Goal: Task Accomplishment & Management: Manage account settings

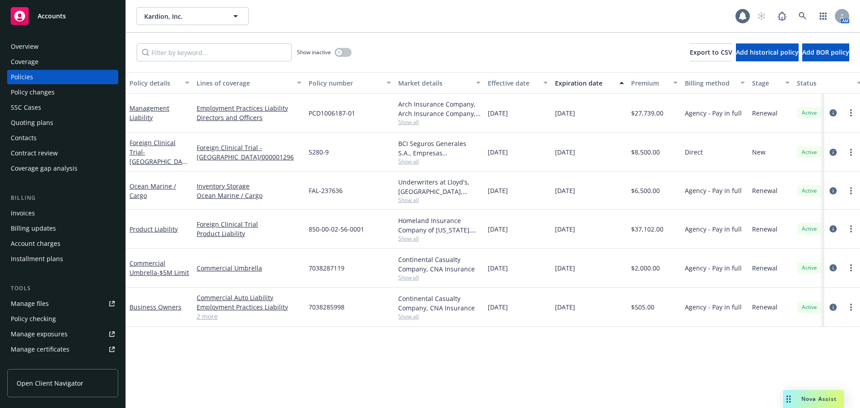
click at [206, 20] on span "Kardion, Inc." at bounding box center [182, 16] width 77 height 9
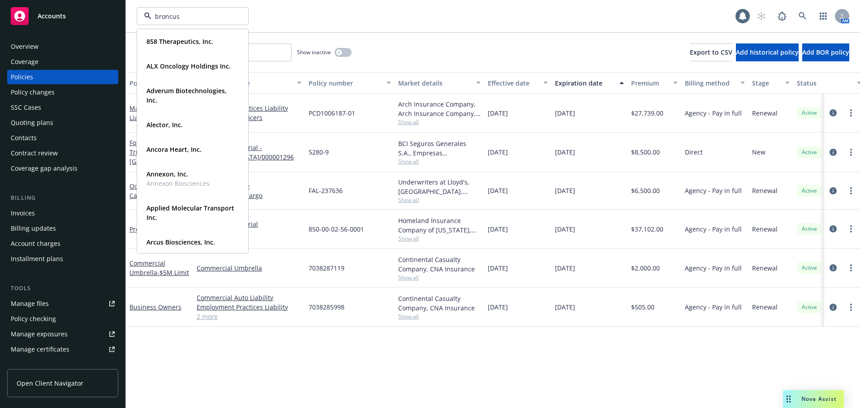
type input "broncus"
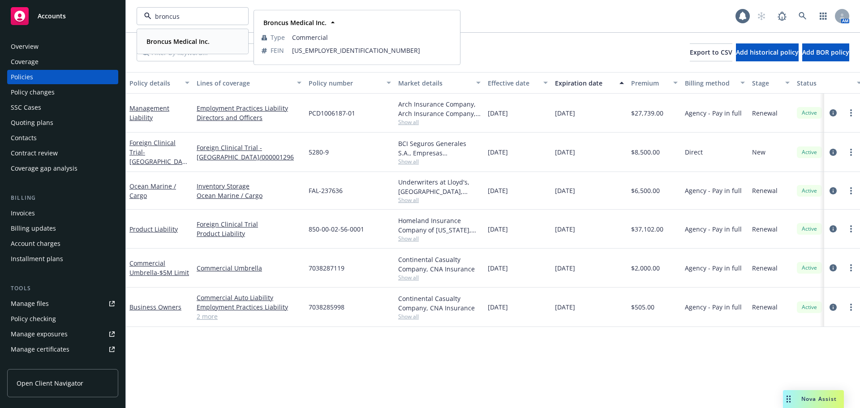
click at [187, 40] on strong "Broncus Medical Inc." at bounding box center [177, 41] width 63 height 9
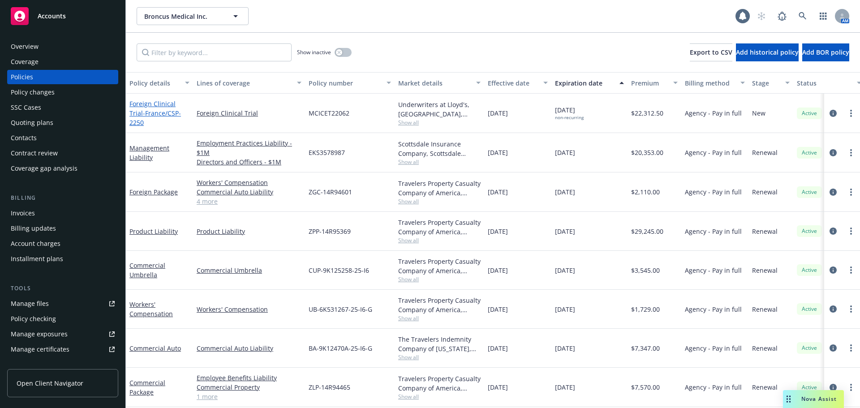
click at [155, 120] on span "- [GEOGRAPHIC_DATA]/CSP-2250" at bounding box center [154, 118] width 51 height 18
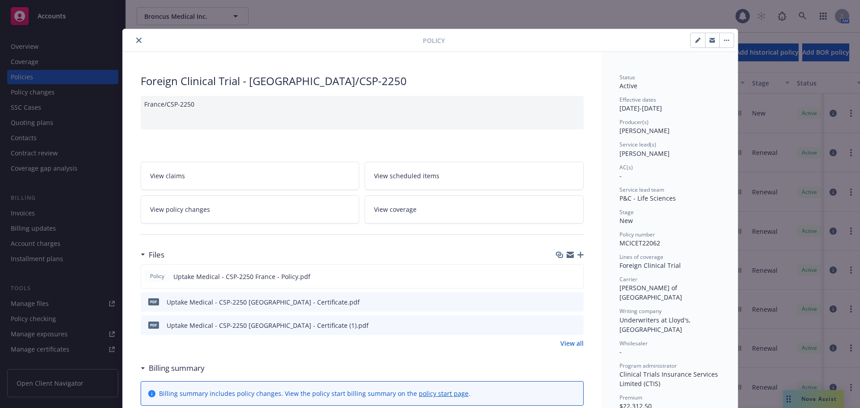
click at [578, 252] on icon "button" at bounding box center [580, 255] width 6 height 6
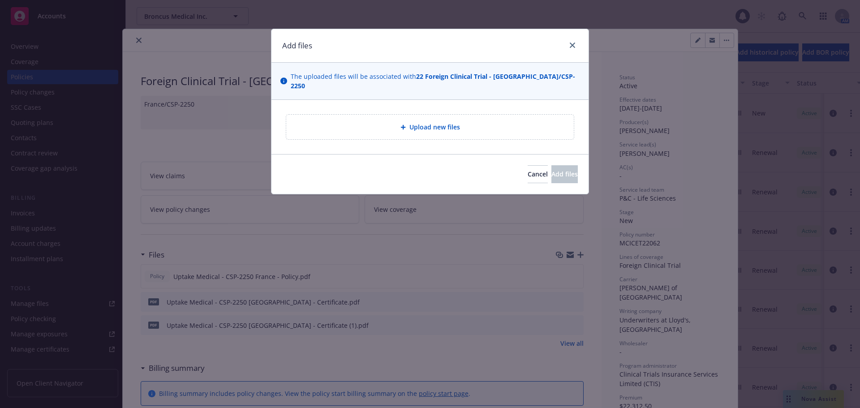
type textarea "x"
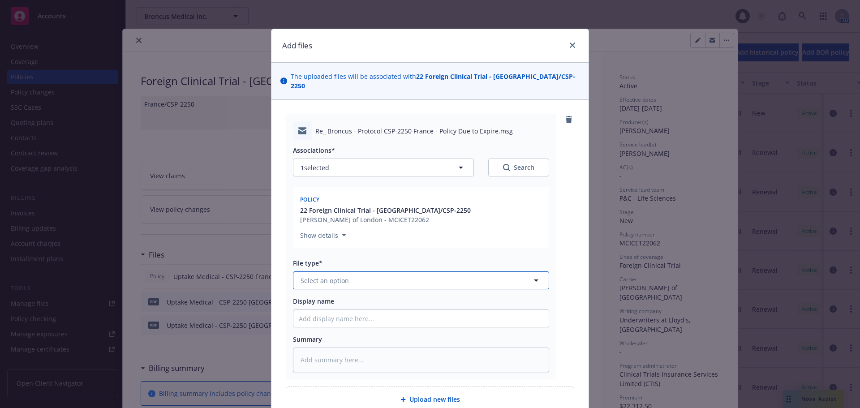
click at [446, 278] on button "Select an option" at bounding box center [421, 280] width 256 height 18
type input "em"
click at [428, 322] on div "Email" at bounding box center [421, 328] width 245 height 13
type textarea "x"
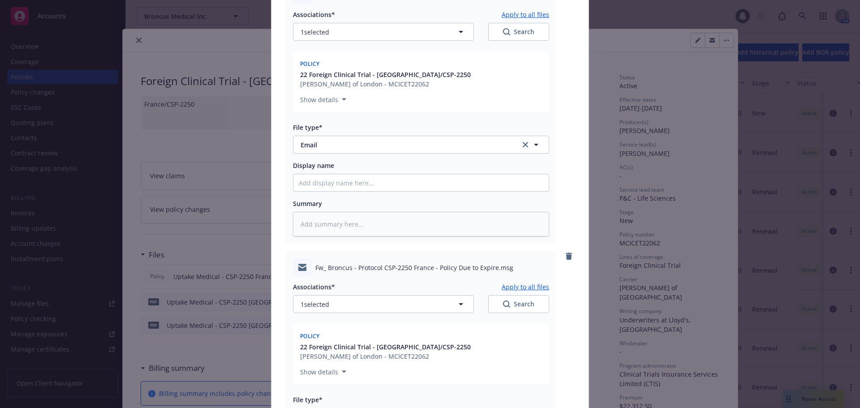
scroll to position [269, 0]
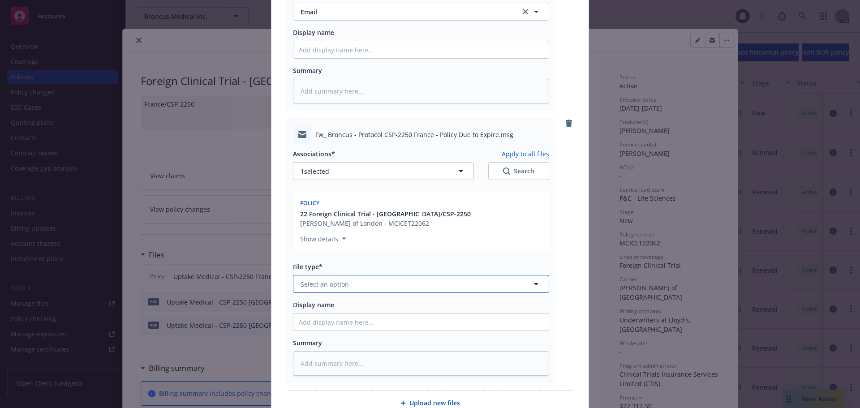
click at [363, 275] on button "Select an option" at bounding box center [421, 284] width 256 height 18
type input "em"
click at [424, 321] on div "Email" at bounding box center [420, 333] width 255 height 24
type textarea "x"
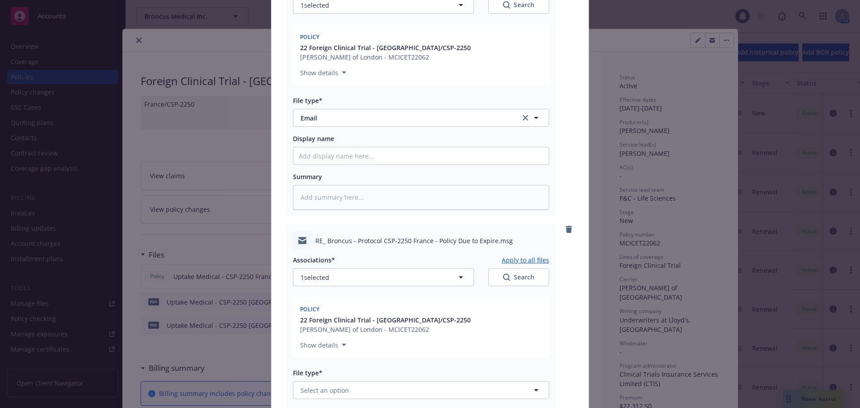
scroll to position [582, 0]
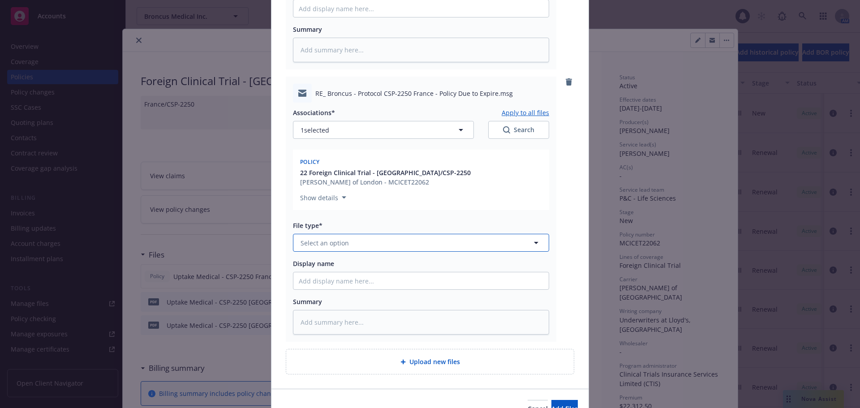
click at [401, 234] on button "Select an option" at bounding box center [421, 243] width 256 height 18
type input "em"
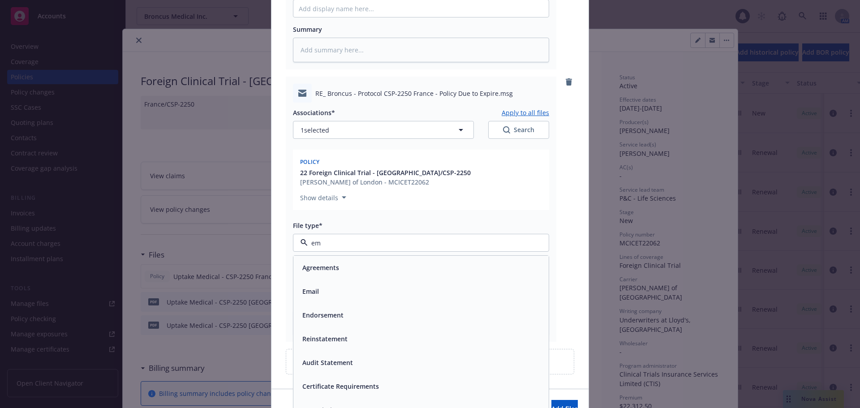
click at [444, 287] on div "Email" at bounding box center [421, 291] width 245 height 13
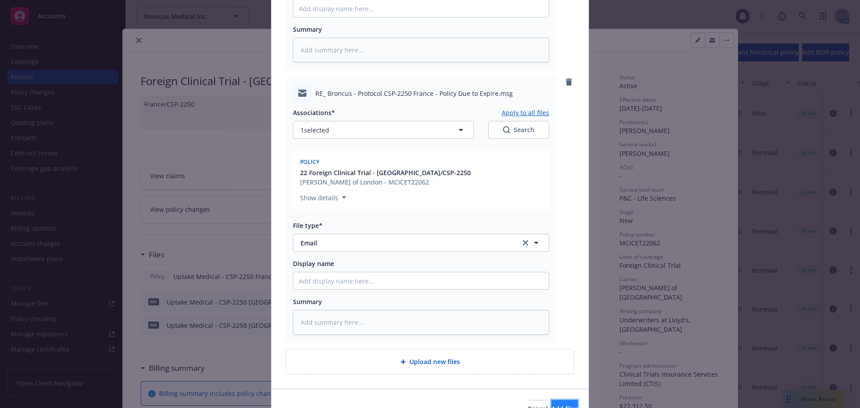
click at [559, 404] on span "Add files" at bounding box center [564, 408] width 26 height 9
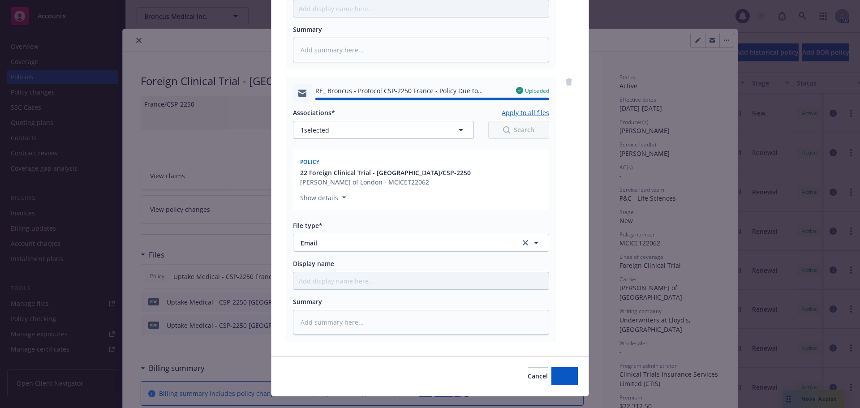
type textarea "x"
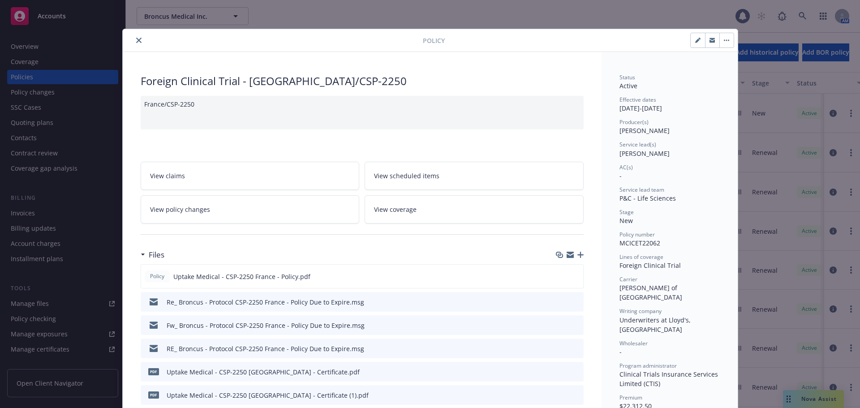
click at [138, 40] on button "close" at bounding box center [138, 40] width 11 height 11
